Goal: Task Accomplishment & Management: Manage account settings

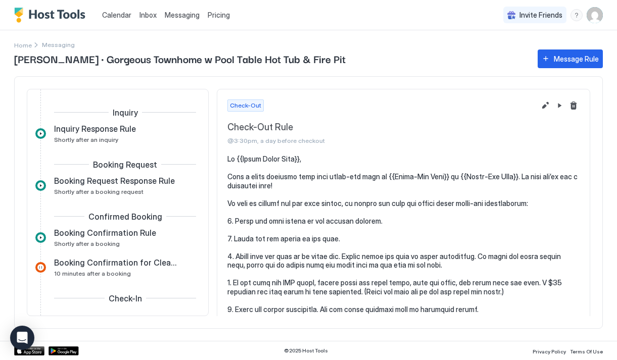
scroll to position [313, 0]
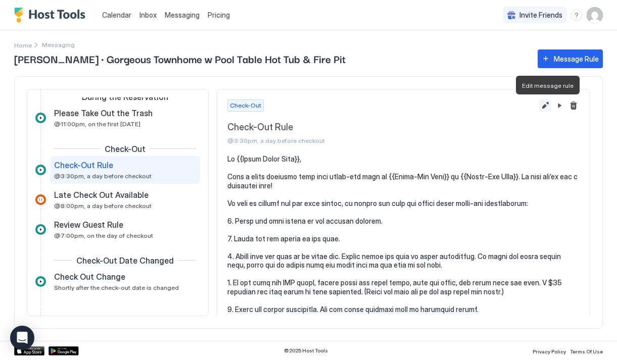
click at [542, 106] on button "Edit message rule" at bounding box center [545, 106] width 12 height 12
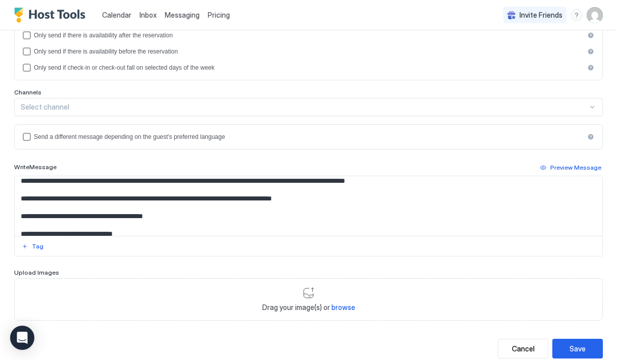
scroll to position [22, 0]
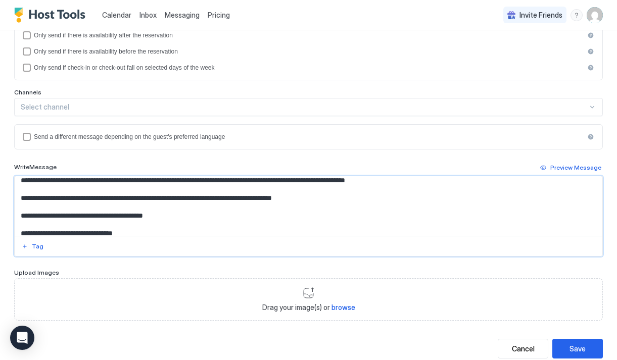
click at [333, 196] on textarea "Input Field" at bounding box center [309, 206] width 588 height 60
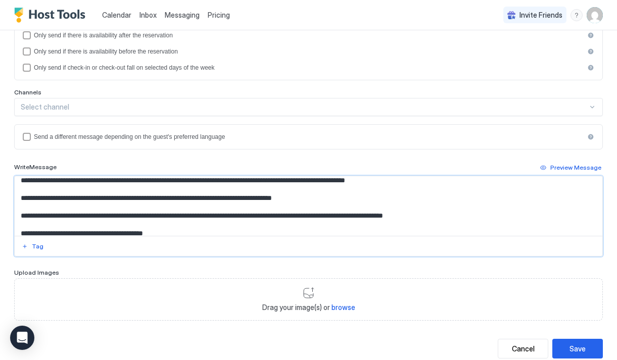
click at [276, 216] on textarea "Input Field" at bounding box center [309, 206] width 588 height 60
paste textarea "Input Field"
click at [20, 214] on textarea "Input Field" at bounding box center [309, 206] width 588 height 60
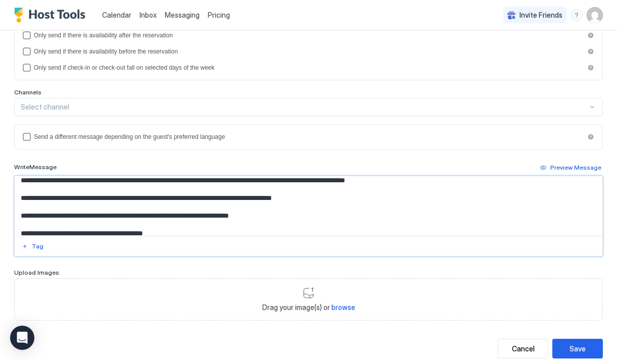
click at [285, 213] on textarea "Input Field" at bounding box center [309, 206] width 588 height 60
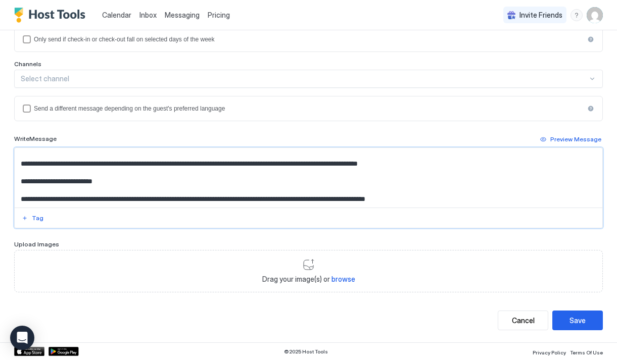
scroll to position [169, 0]
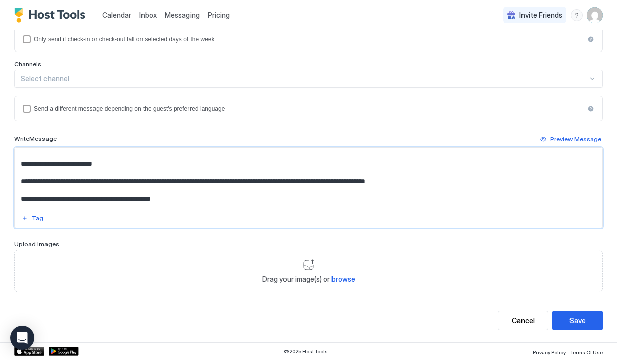
click at [197, 156] on textarea "Input Field" at bounding box center [309, 178] width 588 height 60
click at [173, 153] on textarea "Input Field" at bounding box center [309, 178] width 588 height 60
click at [177, 155] on textarea "Input Field" at bounding box center [309, 178] width 588 height 60
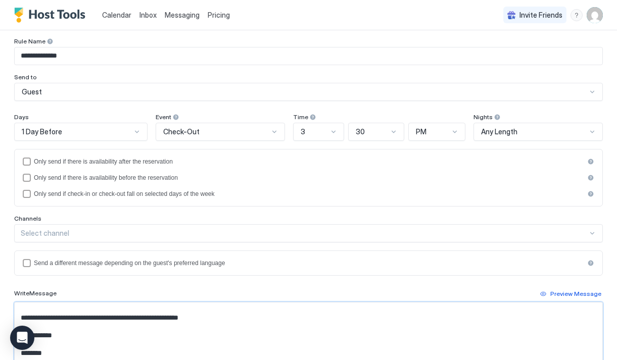
scroll to position [0, 0]
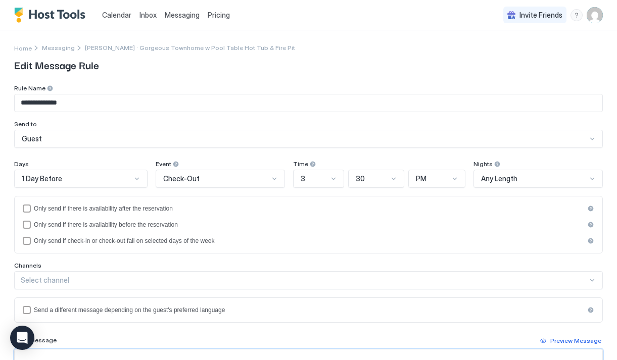
type textarea "**********"
click at [338, 179] on div "3" at bounding box center [319, 179] width 52 height 18
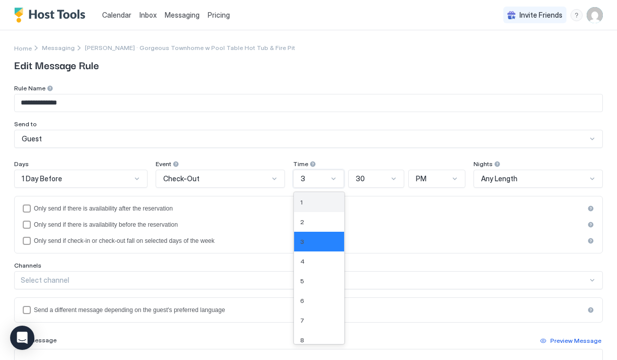
click at [314, 203] on div "1" at bounding box center [319, 203] width 38 height 8
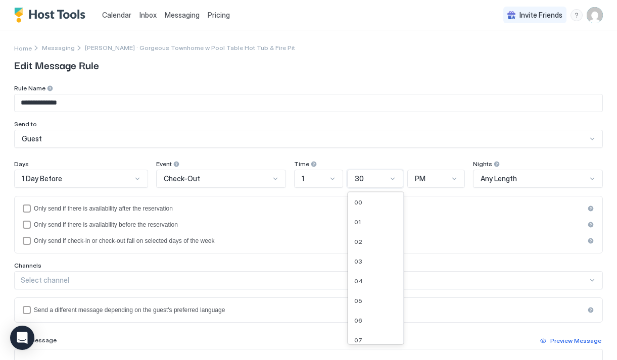
click at [384, 181] on div "30" at bounding box center [371, 178] width 32 height 9
click at [334, 176] on div at bounding box center [333, 179] width 8 height 8
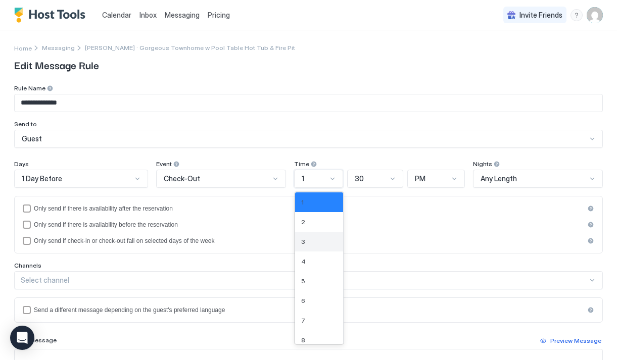
click at [316, 244] on div "3" at bounding box center [319, 242] width 36 height 8
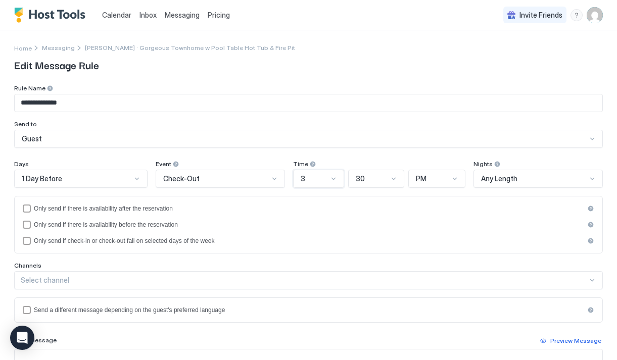
click at [318, 187] on div "3" at bounding box center [319, 179] width 52 height 18
click at [309, 281] on div "5" at bounding box center [319, 282] width 38 height 8
click at [412, 220] on div "Only send if there is availability after the reservation Only send if there is …" at bounding box center [309, 225] width 572 height 40
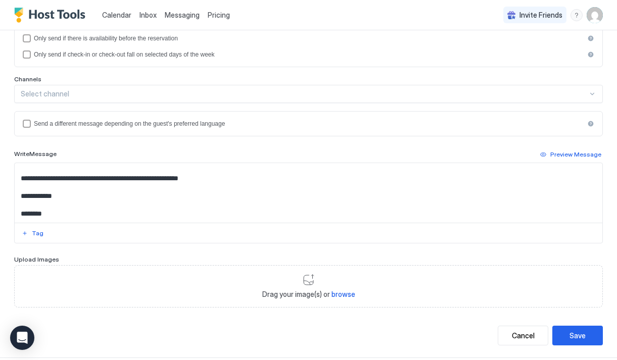
scroll to position [202, 0]
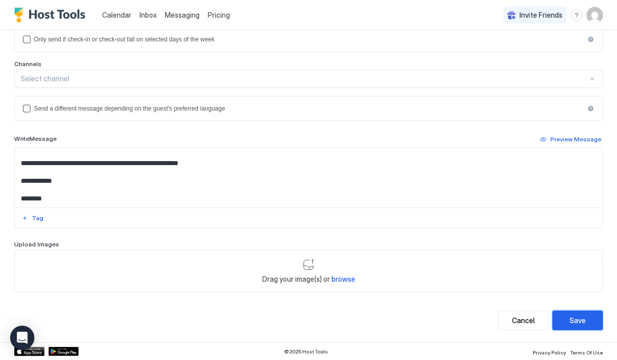
drag, startPoint x: 569, startPoint y: 317, endPoint x: 548, endPoint y: 235, distance: 84.4
click at [548, 235] on div "**********" at bounding box center [308, 107] width 589 height 448
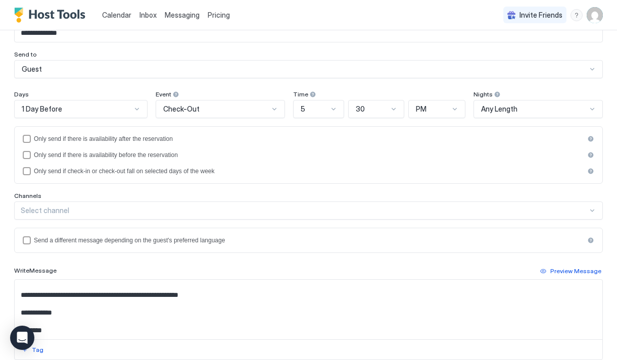
scroll to position [54, 0]
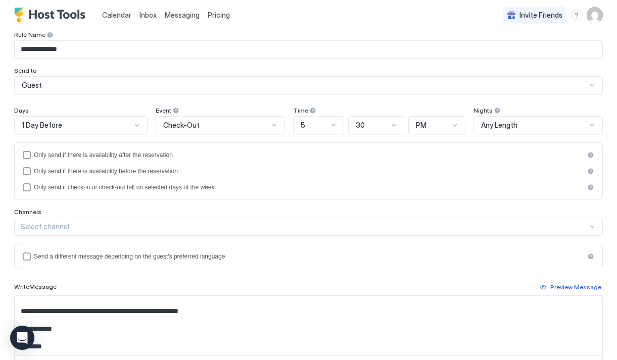
click at [330, 122] on div at bounding box center [334, 125] width 8 height 8
click at [328, 182] on div "3" at bounding box center [319, 188] width 51 height 20
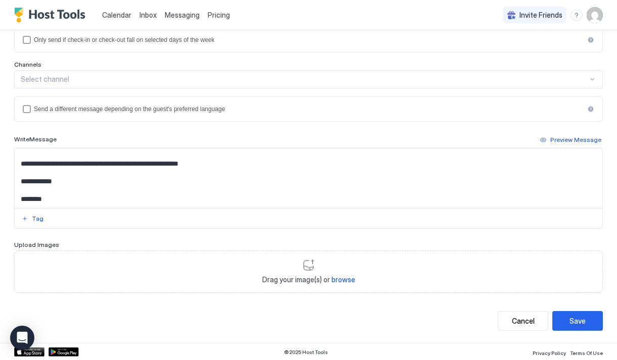
scroll to position [202, 0]
click at [574, 316] on div "Save" at bounding box center [578, 320] width 16 height 11
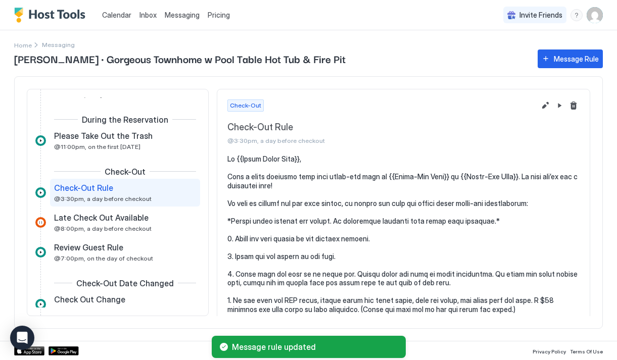
scroll to position [295, 0]
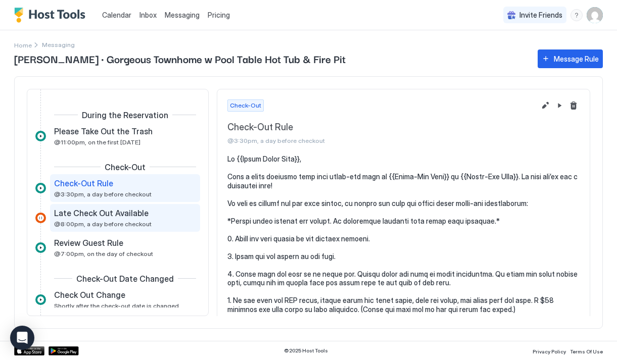
click at [106, 226] on span "@8:00pm, a day before checkout" at bounding box center [103, 224] width 98 height 8
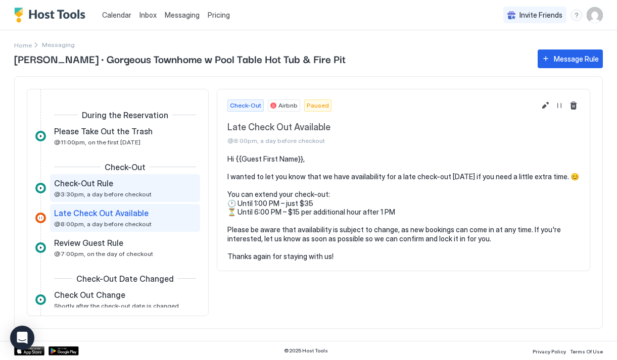
click at [74, 191] on span "@3:30pm, a day before checkout" at bounding box center [103, 195] width 98 height 8
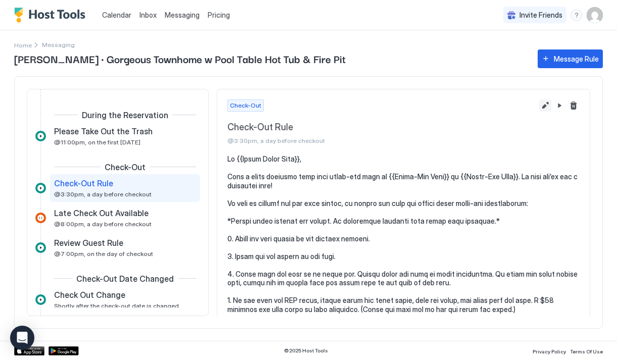
click at [548, 107] on button "Edit message rule" at bounding box center [545, 106] width 12 height 12
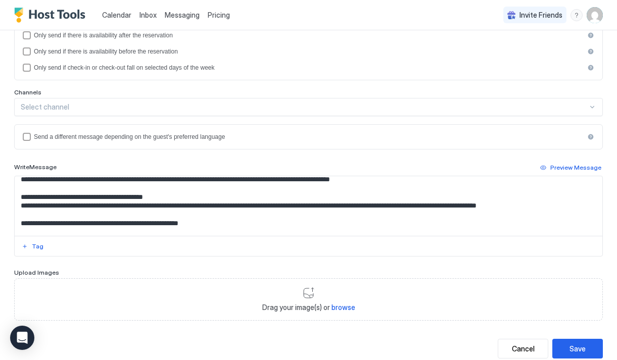
scroll to position [282, 0]
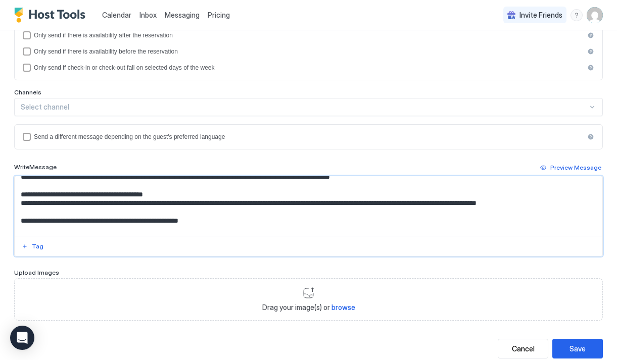
drag, startPoint x: 22, startPoint y: 203, endPoint x: 50, endPoint y: 219, distance: 32.0
click at [50, 220] on textarea "Input Field" at bounding box center [309, 206] width 588 height 60
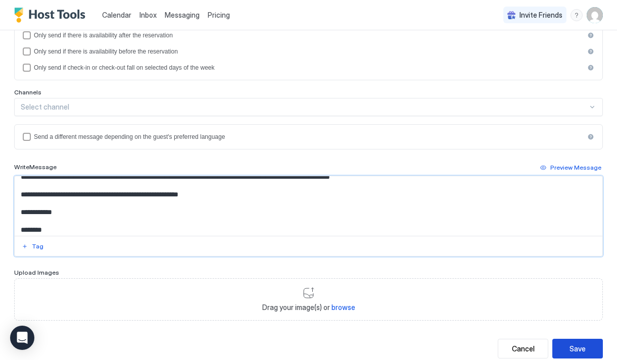
type textarea "**********"
click at [571, 346] on div "Save" at bounding box center [578, 349] width 16 height 11
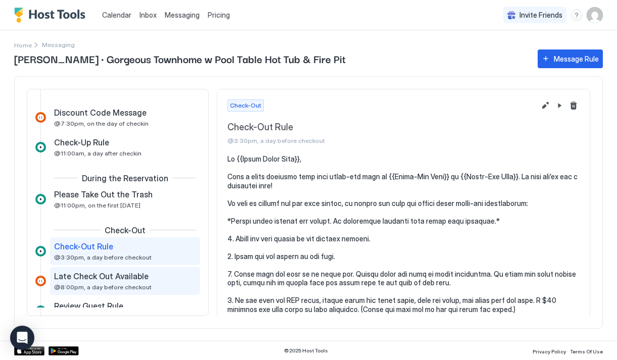
click at [119, 279] on span "Late Check Out Available" at bounding box center [101, 276] width 95 height 10
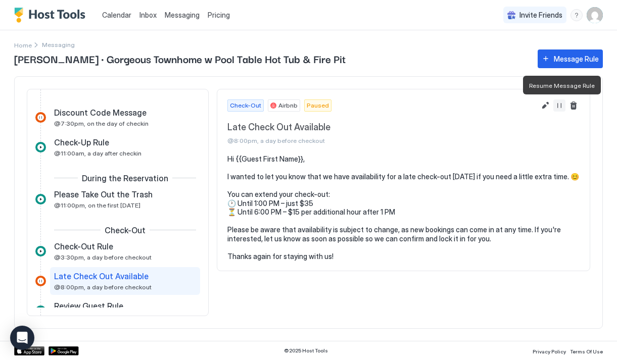
click at [562, 104] on button "Resume Message Rule" at bounding box center [560, 106] width 12 height 12
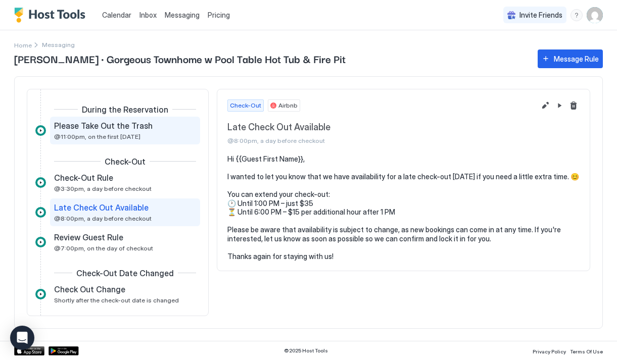
scroll to position [303, 0]
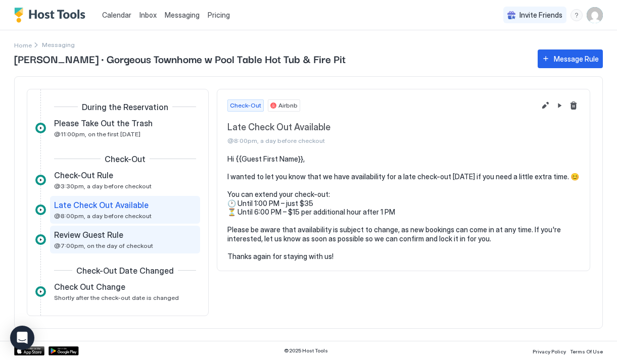
click at [102, 241] on div "Review Guest Rule @7:00pm, on the day of checkout" at bounding box center [118, 240] width 128 height 20
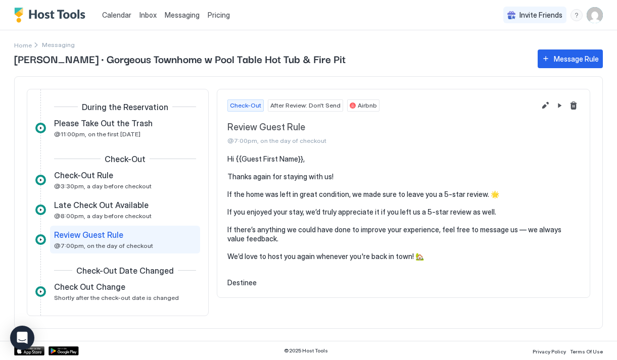
scroll to position [313, 0]
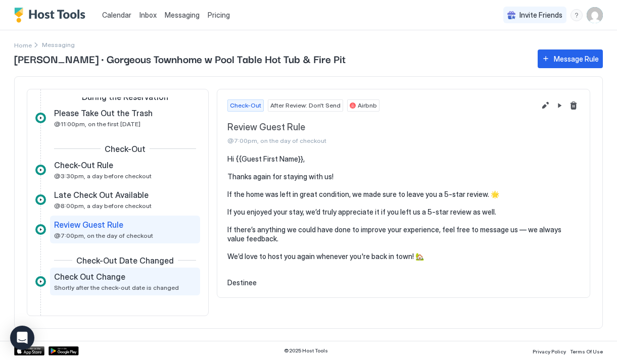
click at [107, 277] on span "Check Out Change" at bounding box center [89, 277] width 71 height 10
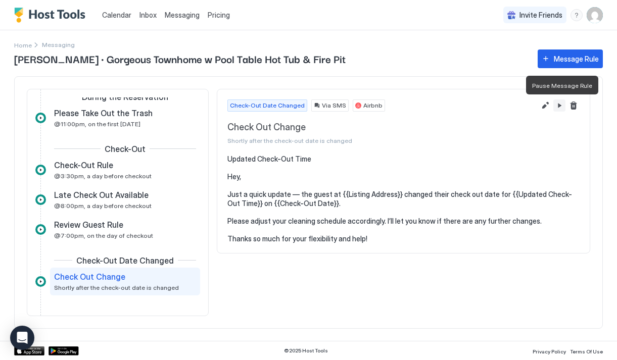
click at [558, 104] on button "Pause Message Rule" at bounding box center [560, 106] width 12 height 12
click at [228, 20] on div "Pricing" at bounding box center [219, 15] width 30 height 17
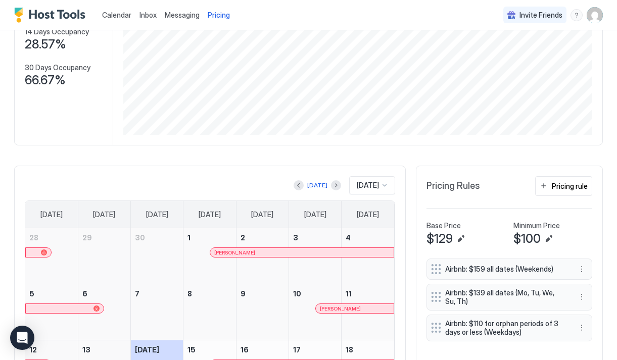
scroll to position [151, 0]
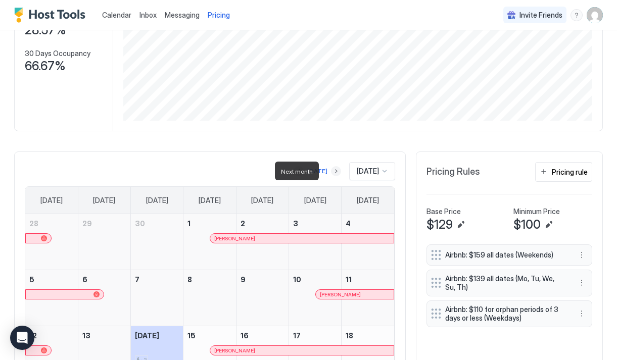
click at [332, 172] on button "Next month" at bounding box center [336, 171] width 10 height 10
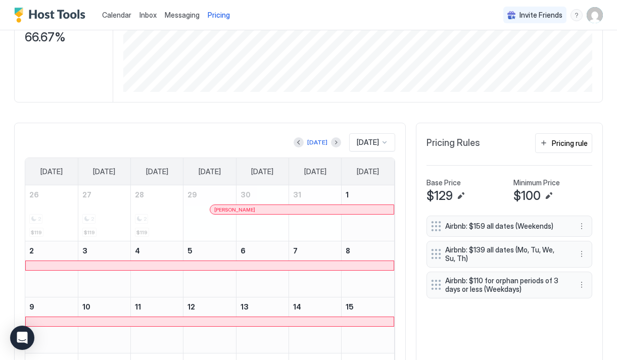
scroll to position [187, 0]
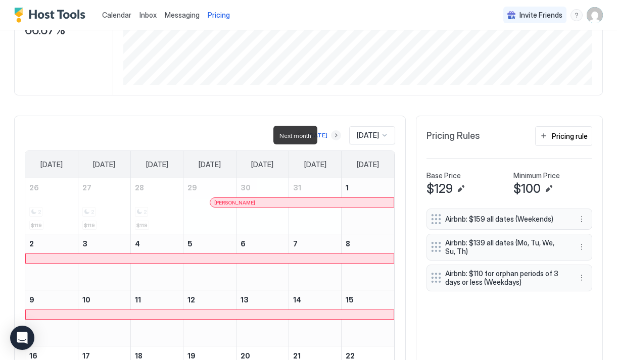
click at [331, 137] on button "Next month" at bounding box center [336, 135] width 10 height 10
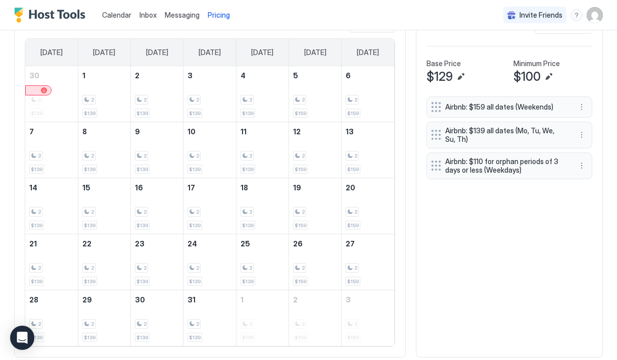
scroll to position [302, 0]
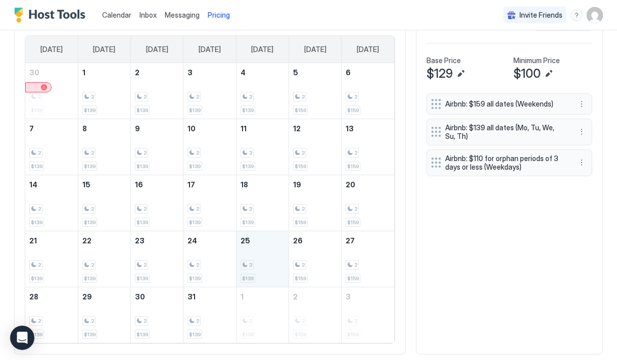
click at [259, 261] on div "2" at bounding box center [263, 265] width 44 height 10
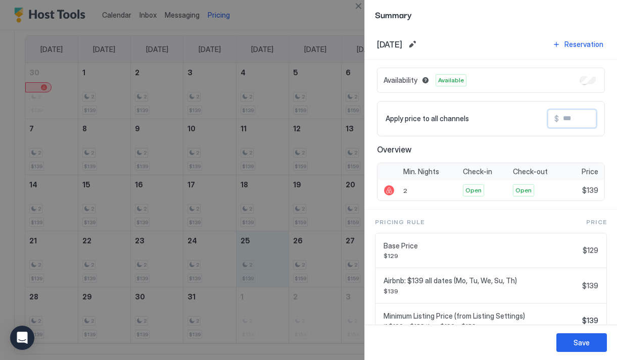
click at [572, 118] on input "Input Field" at bounding box center [599, 118] width 81 height 17
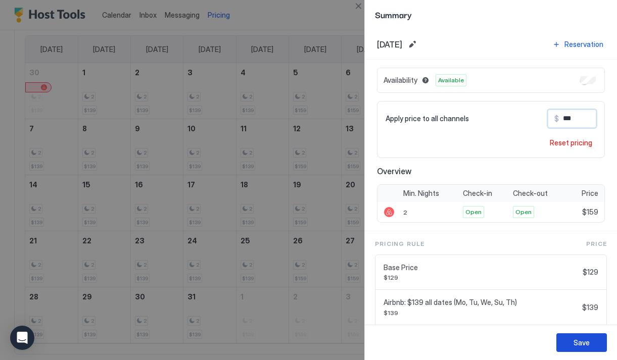
type input "***"
click at [574, 343] on div "Save" at bounding box center [582, 343] width 16 height 11
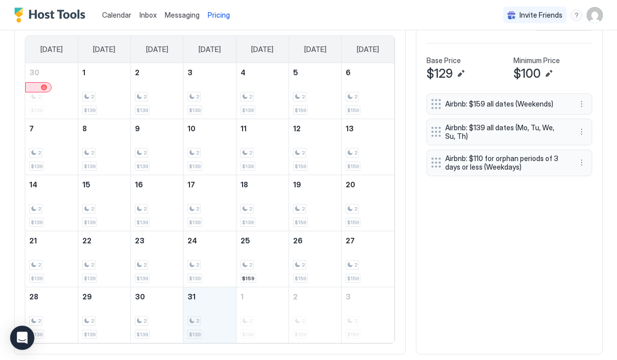
click at [213, 306] on div "2 $139" at bounding box center [210, 316] width 44 height 48
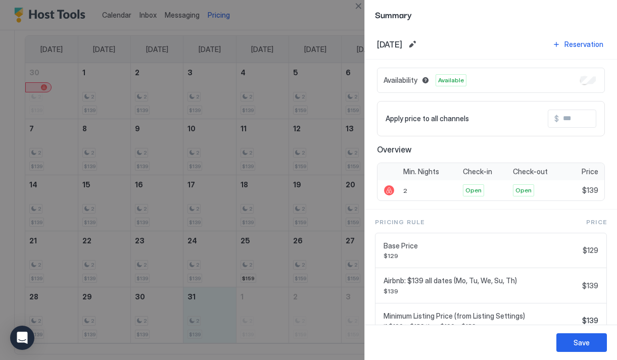
click at [581, 115] on input "Input Field" at bounding box center [599, 118] width 81 height 17
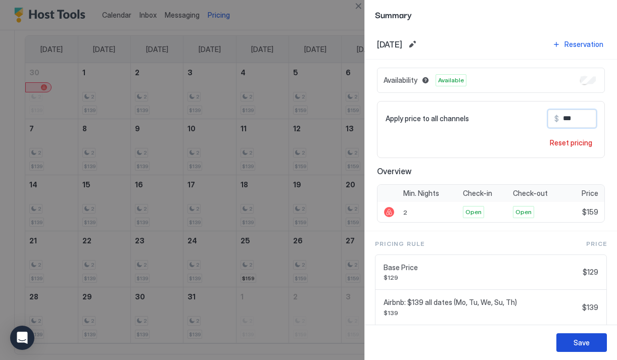
type input "***"
click at [577, 342] on div "Save" at bounding box center [582, 343] width 16 height 11
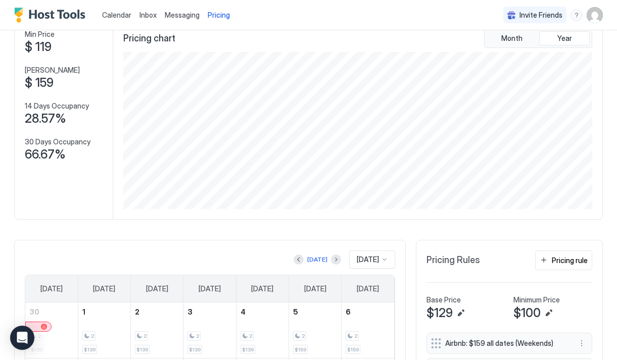
scroll to position [58, 0]
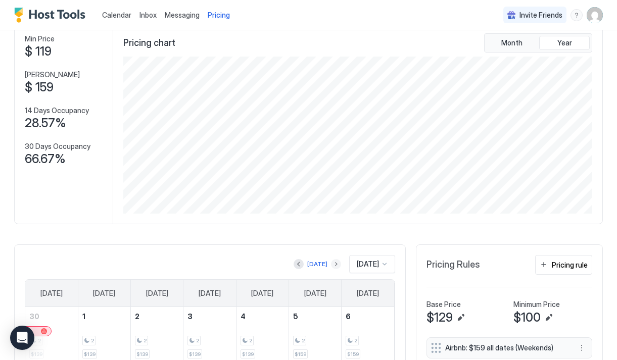
click at [331, 262] on button "Next month" at bounding box center [336, 264] width 10 height 10
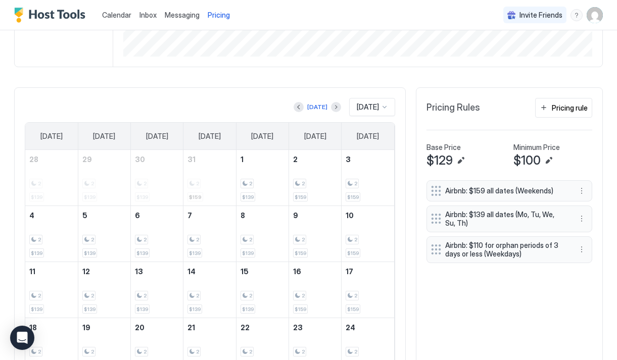
scroll to position [213, 0]
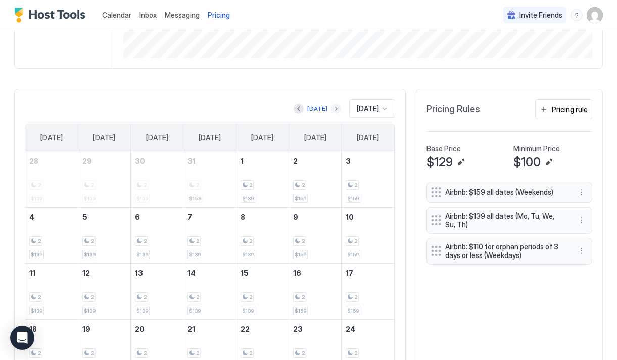
click at [331, 111] on button "Next month" at bounding box center [336, 109] width 10 height 10
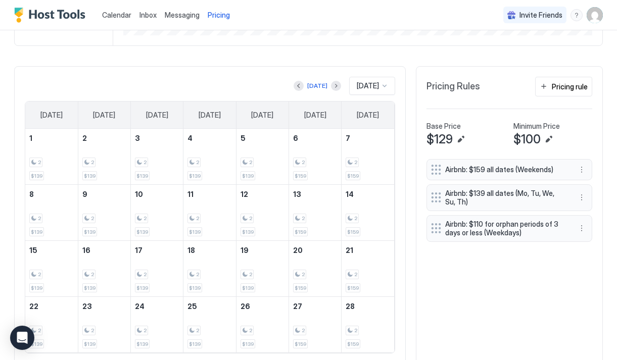
scroll to position [237, 0]
click at [331, 88] on button "Next month" at bounding box center [336, 85] width 10 height 10
click at [331, 88] on div at bounding box center [336, 85] width 10 height 10
click at [331, 87] on button "Next month" at bounding box center [336, 85] width 10 height 10
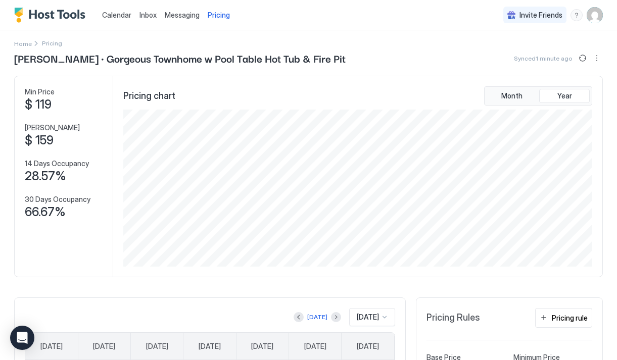
scroll to position [0, 0]
